Goal: Information Seeking & Learning: Check status

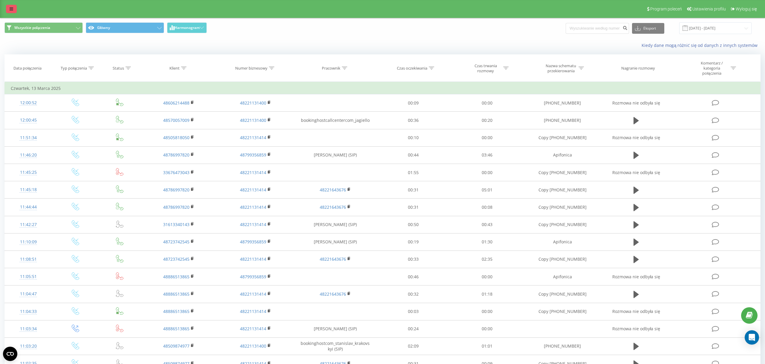
click at [17, 6] on div "Program poleceń Ustawienia profilu Wyloguj się" at bounding box center [382, 9] width 765 height 18
click at [16, 7] on link at bounding box center [11, 9] width 11 height 8
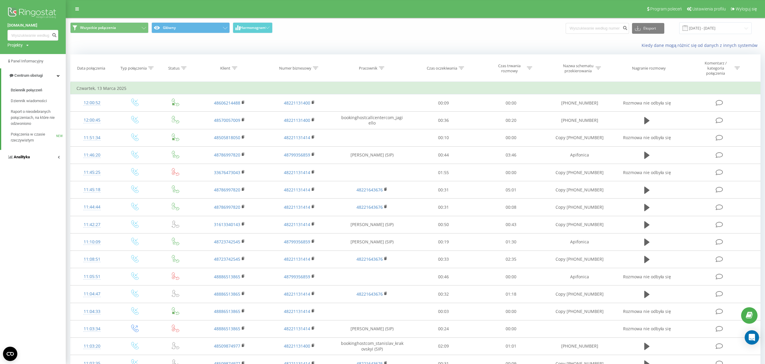
click at [36, 151] on link "Analityka" at bounding box center [33, 157] width 66 height 14
click at [32, 175] on span "Raport o wydajności pracowników" at bounding box center [37, 178] width 52 height 12
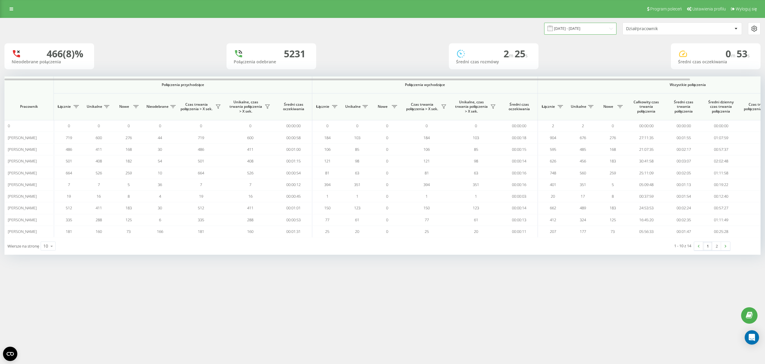
click at [561, 33] on input "[DATE] - [DATE]" at bounding box center [580, 29] width 72 height 12
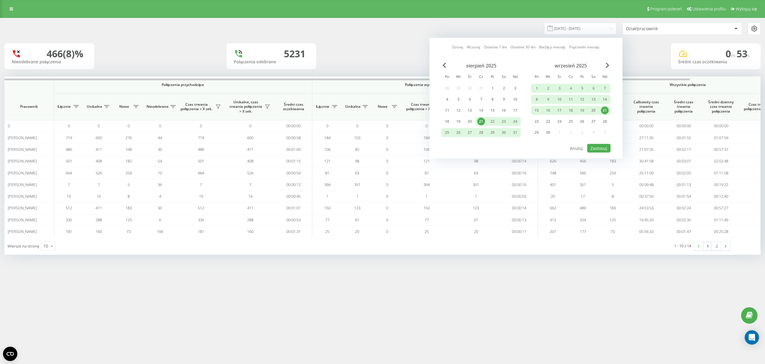
drag, startPoint x: 596, startPoint y: 110, endPoint x: 599, endPoint y: 111, distance: 3.2
click at [596, 111] on div "20" at bounding box center [593, 111] width 8 height 8
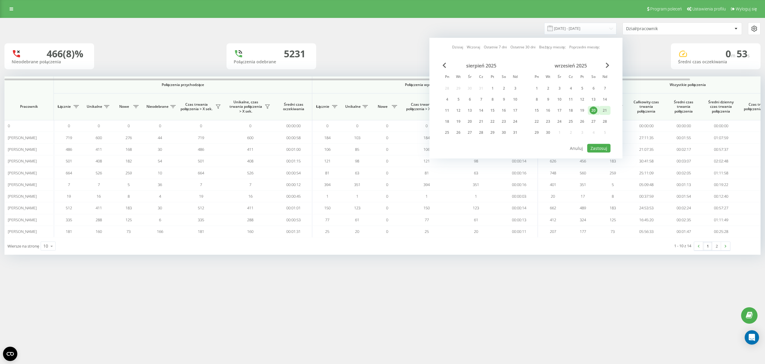
click at [602, 112] on div "21" at bounding box center [605, 111] width 8 height 8
click at [599, 148] on button "Zastosuj" at bounding box center [598, 148] width 23 height 9
type input "[DATE] - [DATE]"
